Goal: Navigation & Orientation: Find specific page/section

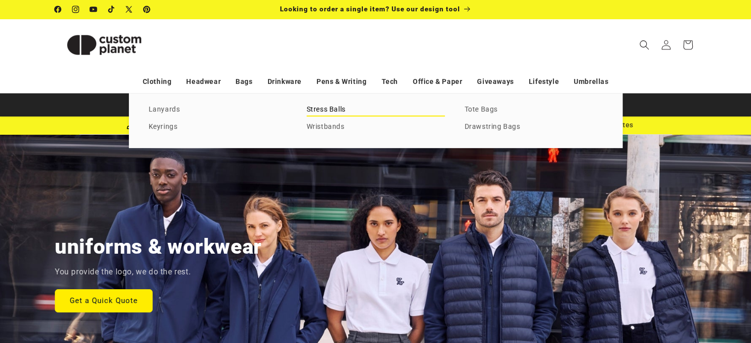
click at [334, 116] on link "Stress Balls" at bounding box center [375, 109] width 138 height 13
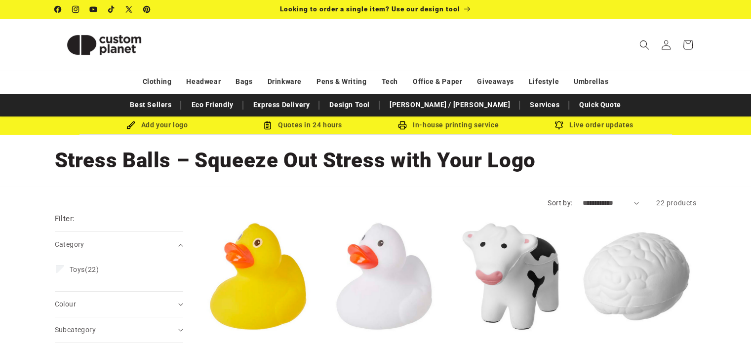
drag, startPoint x: 0, startPoint y: 0, endPoint x: 758, endPoint y: 57, distance: 759.7
click at [750, 57] on html "Skip to content Facebook Instagram YouTube TikTok X (Twitter) Pinterest Looking…" at bounding box center [375, 171] width 751 height 343
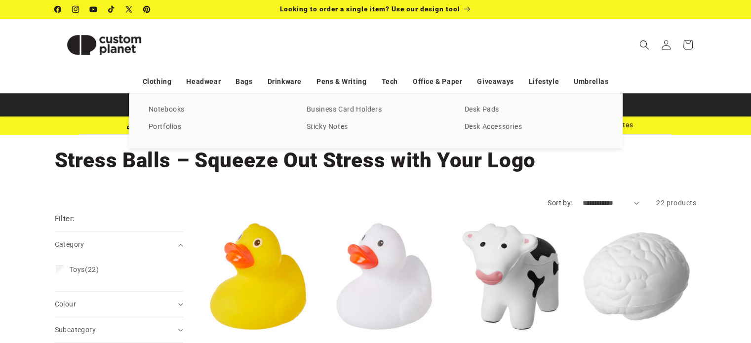
click at [466, 118] on div "Notebooks Portfolios Business Card Holders Sticky Notes Desk Pads Desk Accessor…" at bounding box center [376, 120] width 494 height 54
click at [474, 117] on div "Notebooks Portfolios Business Card Holders Sticky Notes Desk Pads Desk Accessor…" at bounding box center [376, 120] width 494 height 54
click at [485, 114] on link "Desk Pads" at bounding box center [533, 109] width 138 height 13
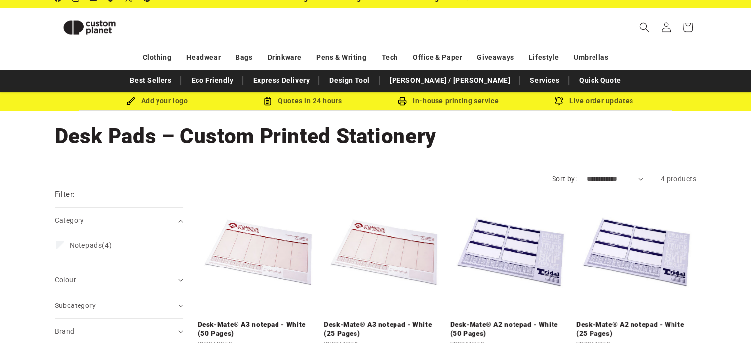
scroll to position [4, 0]
